Goal: Navigation & Orientation: Find specific page/section

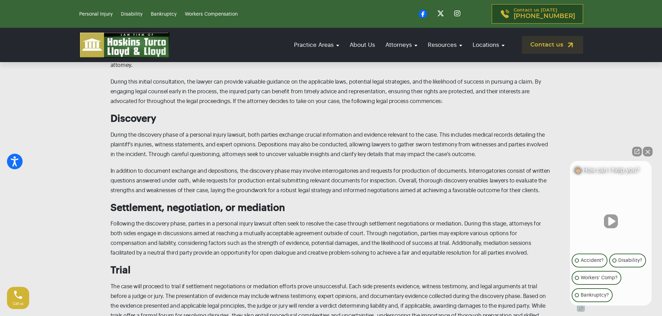
scroll to position [2084, 0]
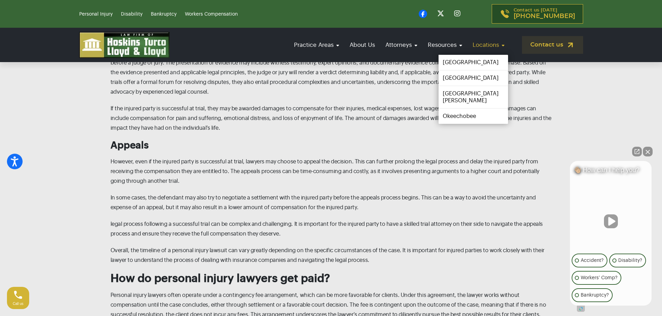
click at [334, 46] on link "Locations" at bounding box center [488, 45] width 39 height 20
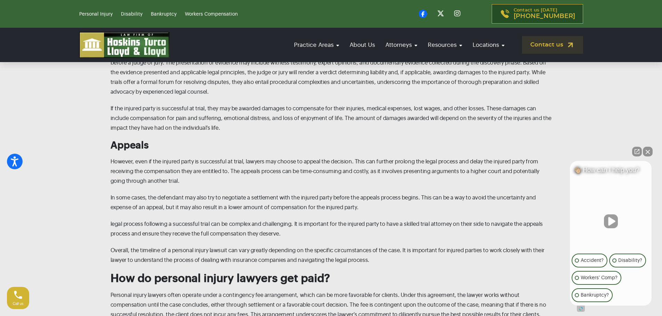
click at [334, 117] on h3 "Appeals" at bounding box center [330, 146] width 441 height 12
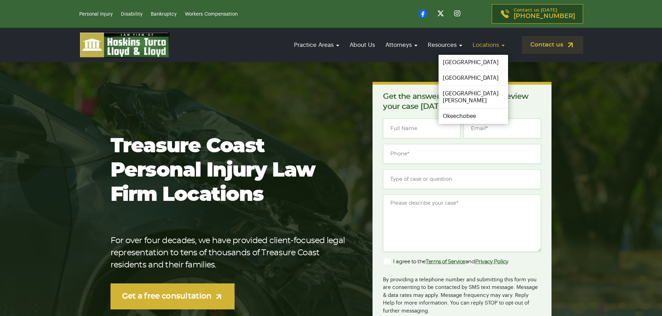
click at [495, 48] on link "Locations" at bounding box center [488, 45] width 39 height 20
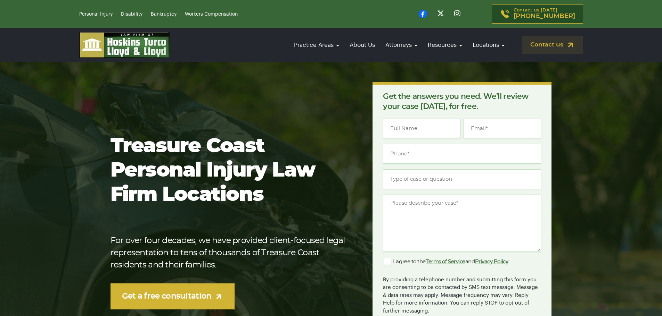
click at [472, 89] on div "Get the answers you need. We’ll review your case today, for free. " * " indicat…" at bounding box center [461, 222] width 179 height 280
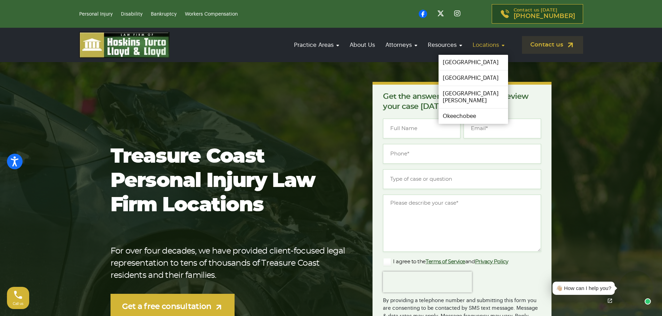
click at [499, 46] on link "Locations" at bounding box center [488, 45] width 39 height 20
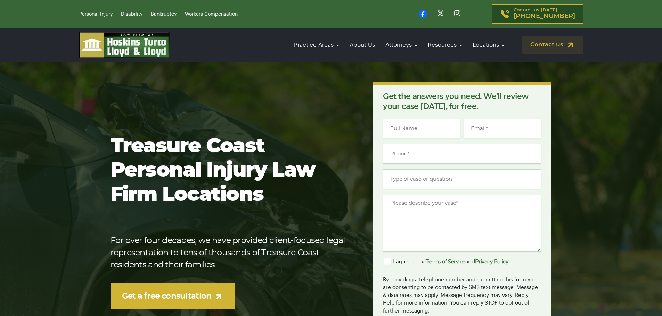
click at [461, 94] on p "Get the answers you need. We’ll review your case [DATE], for free." at bounding box center [462, 102] width 158 height 20
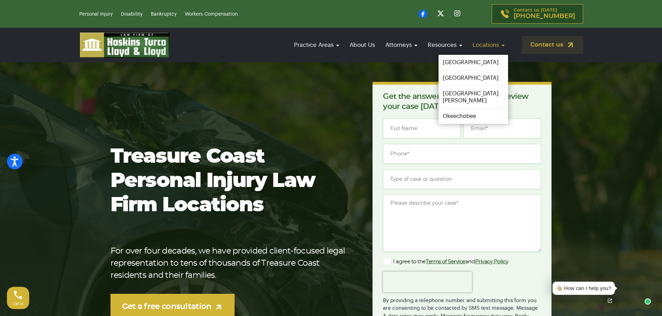
click at [492, 46] on link "Locations" at bounding box center [488, 45] width 39 height 20
click at [452, 96] on link "[GEOGRAPHIC_DATA][PERSON_NAME]" at bounding box center [473, 97] width 72 height 23
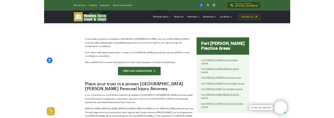
scroll to position [313, 0]
